Goal: Entertainment & Leisure: Consume media (video, audio)

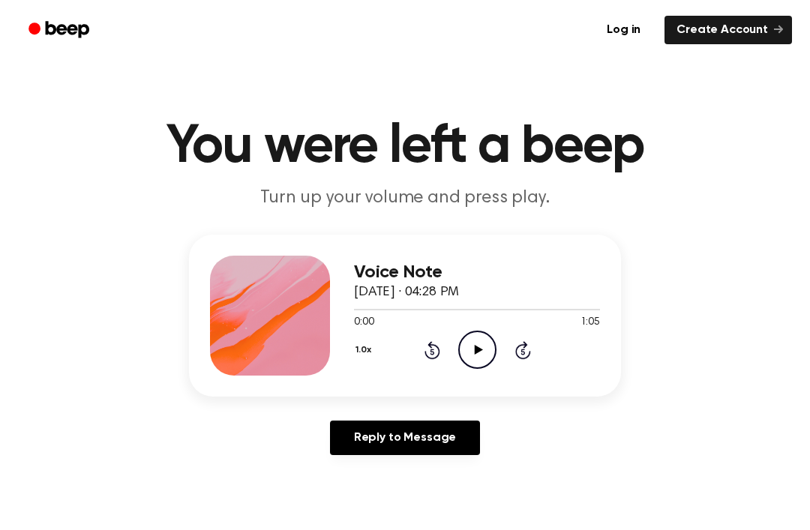
click at [479, 344] on icon "Play Audio" at bounding box center [477, 350] width 38 height 38
click at [473, 341] on icon "Play Audio" at bounding box center [477, 350] width 38 height 38
click at [499, 367] on div "1.0x Rewind 5 seconds Pause Audio Skip 5 seconds" at bounding box center [477, 350] width 246 height 38
click at [499, 366] on div "1.0x Rewind 5 seconds Pause Audio Skip 5 seconds" at bounding box center [477, 350] width 246 height 38
click at [467, 352] on icon "Pause Audio" at bounding box center [477, 350] width 38 height 38
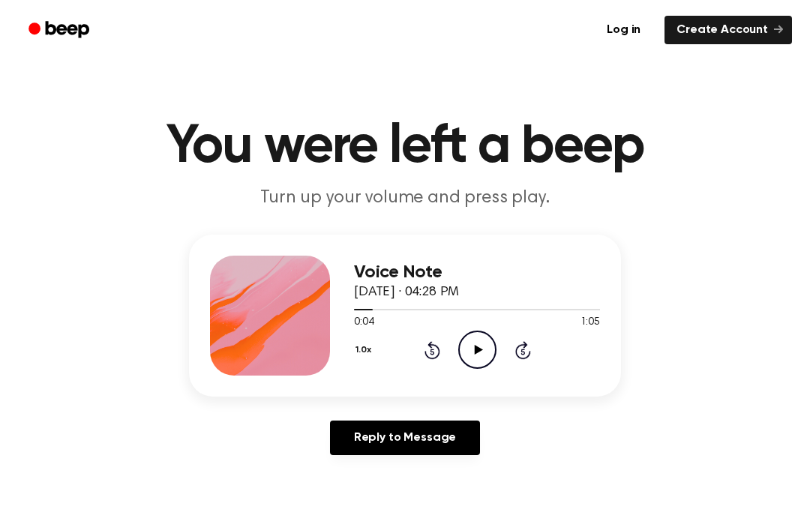
click at [479, 352] on icon at bounding box center [478, 350] width 8 height 10
click at [431, 475] on main "You were left a beep Turn up your volume and press play. Voice Note [DATE] · 04…" at bounding box center [405, 462] width 810 height 925
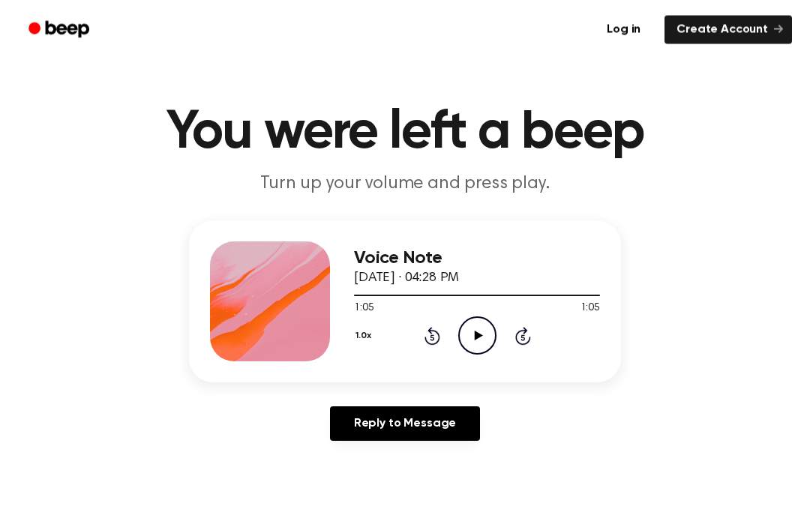
scroll to position [15, 0]
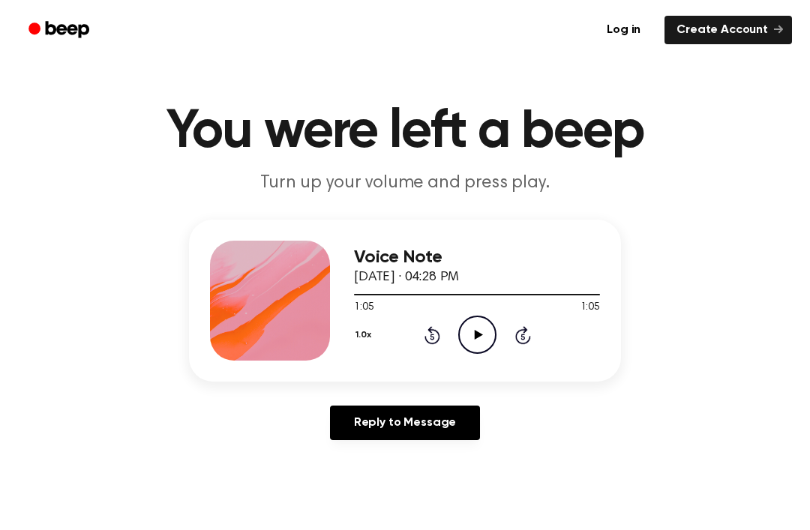
click at [486, 344] on icon "Play Audio" at bounding box center [477, 335] width 38 height 38
click at [478, 321] on icon "Pause Audio" at bounding box center [477, 335] width 38 height 38
click at [479, 335] on icon at bounding box center [478, 335] width 8 height 10
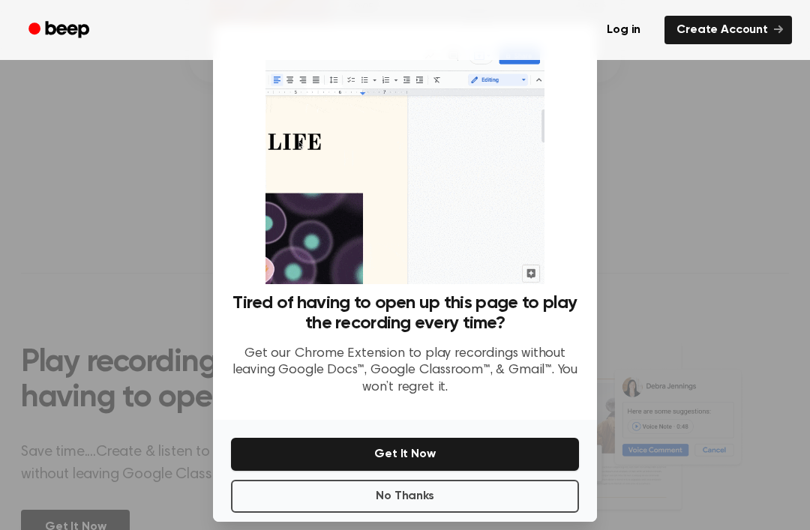
scroll to position [316, 0]
click at [311, 498] on button "No Thanks" at bounding box center [405, 496] width 348 height 33
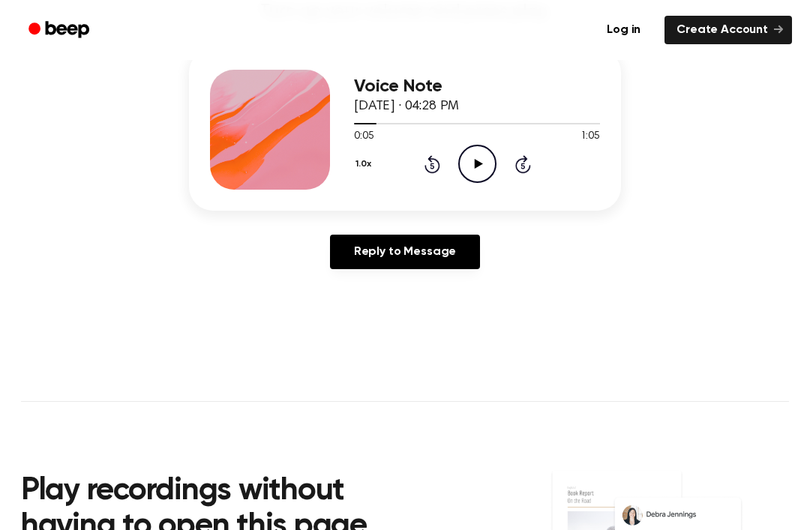
scroll to position [0, 0]
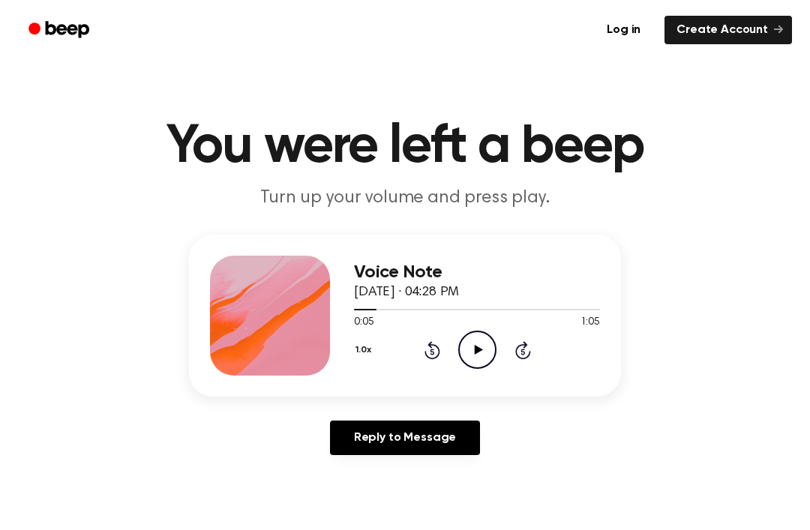
click at [488, 355] on icon "Play Audio" at bounding box center [477, 350] width 38 height 38
click at [488, 353] on icon "Pause Audio" at bounding box center [477, 350] width 38 height 38
